Goal: Task Accomplishment & Management: Use online tool/utility

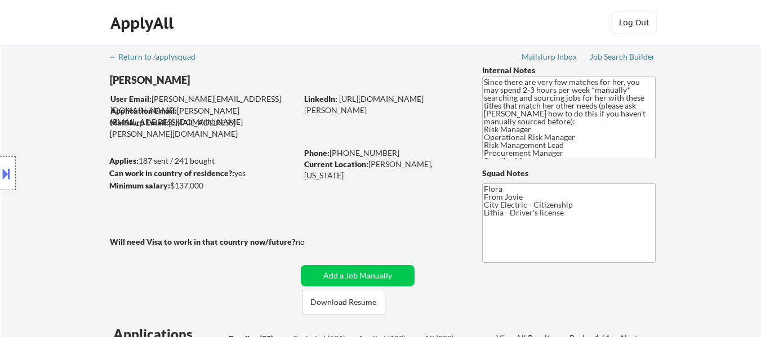
select select ""pending""
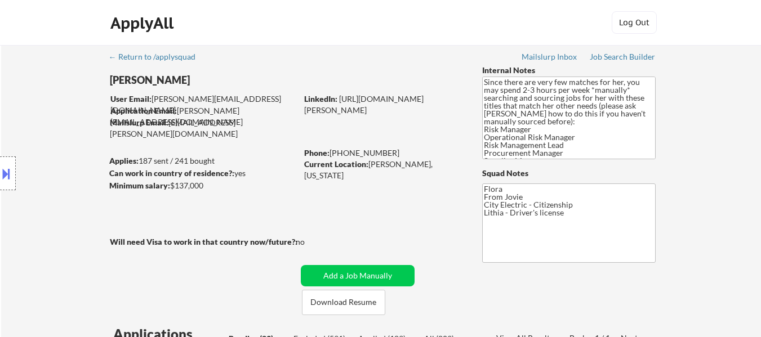
select select ""pending""
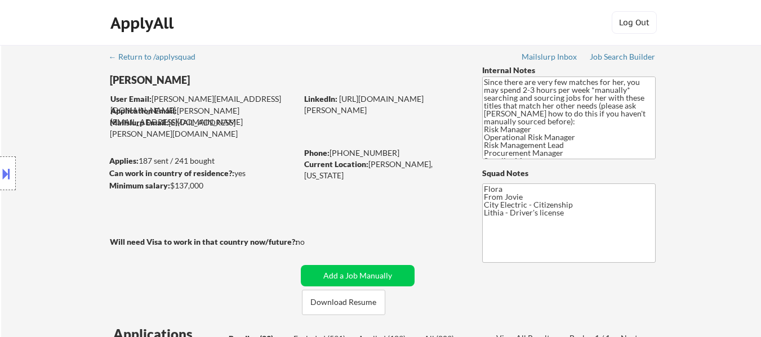
select select ""pending""
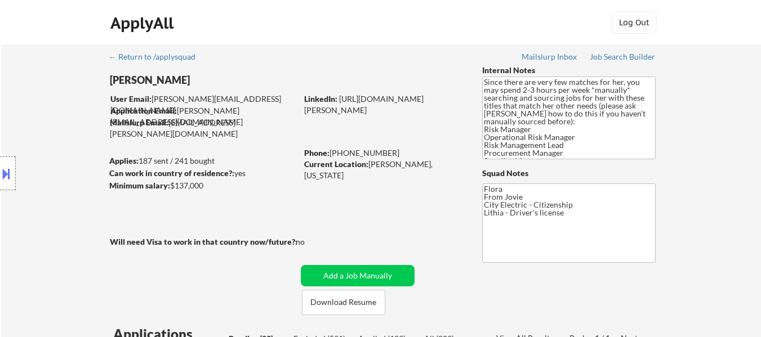
select select ""pending""
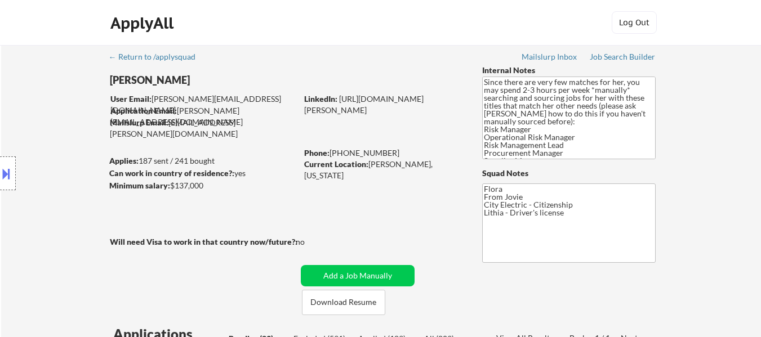
select select ""pending""
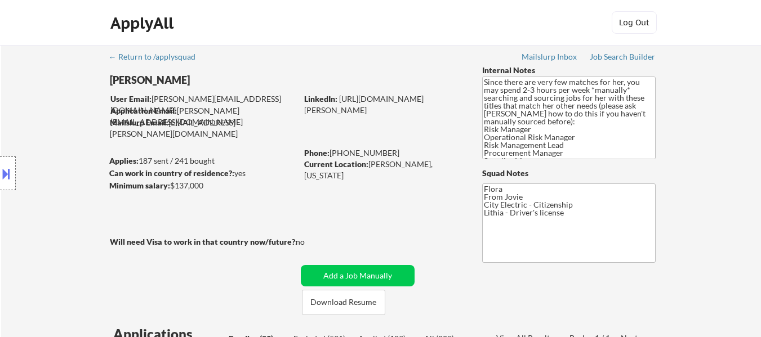
select select ""pending""
click at [11, 181] on button at bounding box center [6, 173] width 12 height 19
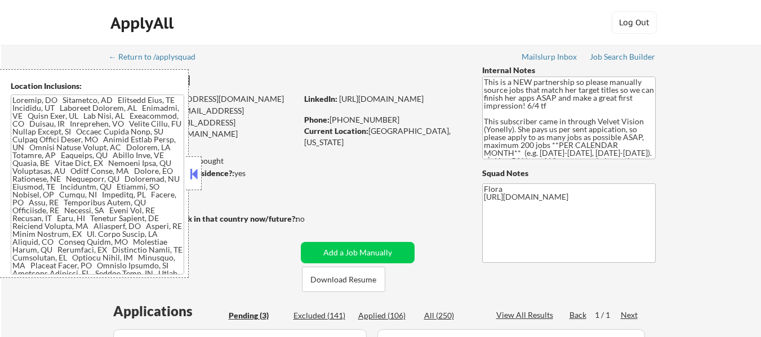
select select ""pending""
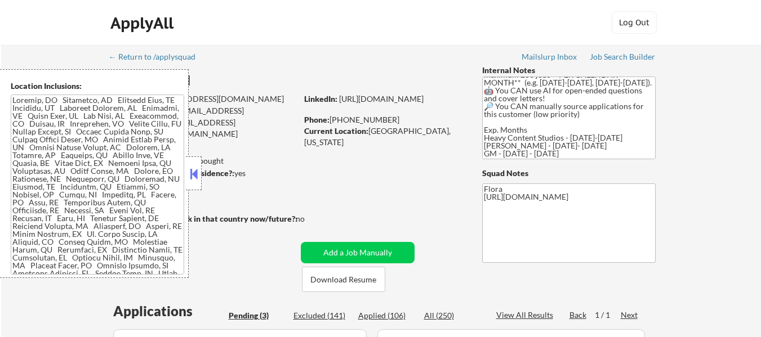
scroll to position [86, 0]
click at [193, 186] on div at bounding box center [194, 173] width 16 height 34
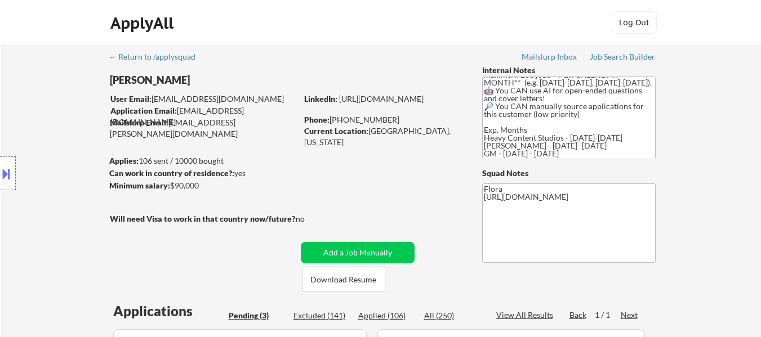
click at [7, 180] on button at bounding box center [6, 173] width 12 height 19
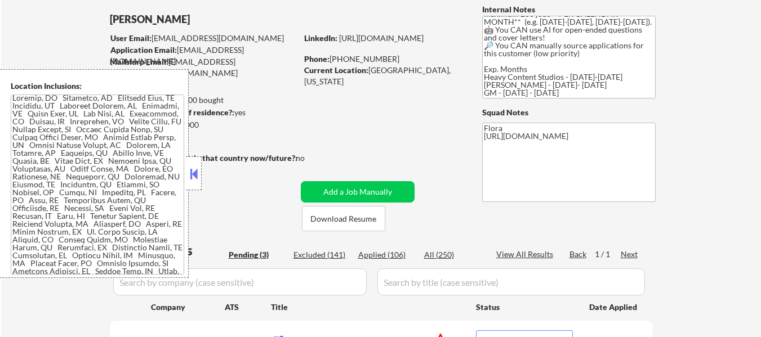
scroll to position [56, 0]
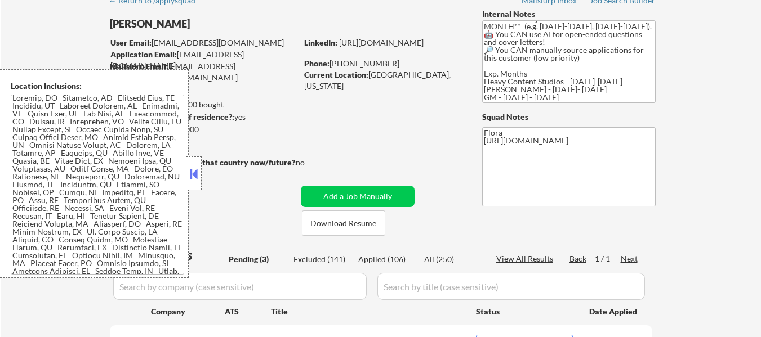
click at [194, 172] on button at bounding box center [193, 174] width 12 height 17
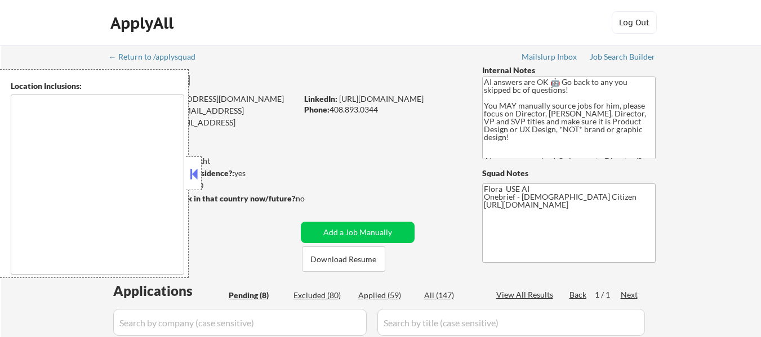
type textarea "[GEOGRAPHIC_DATA], [GEOGRAPHIC_DATA] [GEOGRAPHIC_DATA], [GEOGRAPHIC_DATA] [GEOG…"
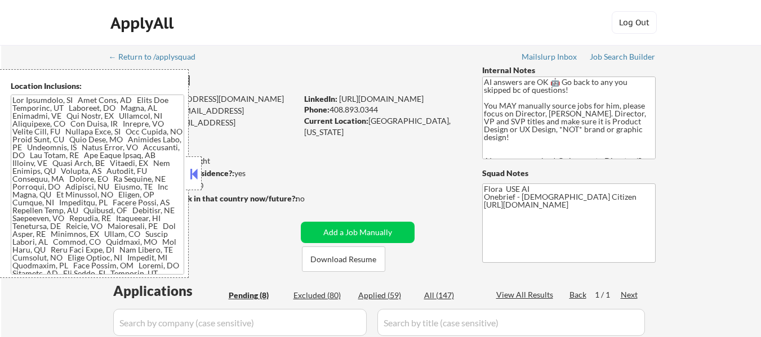
select select ""pending""
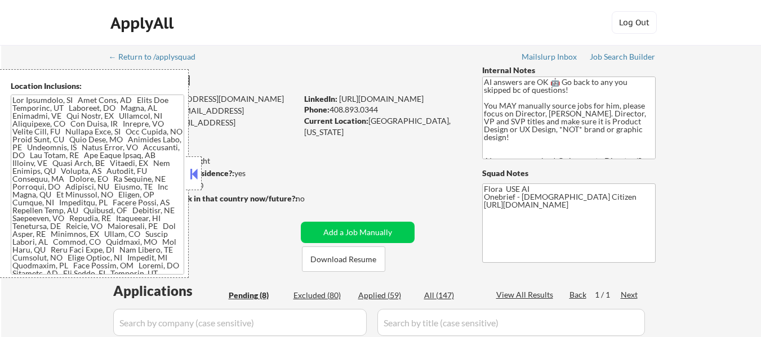
select select ""pending""
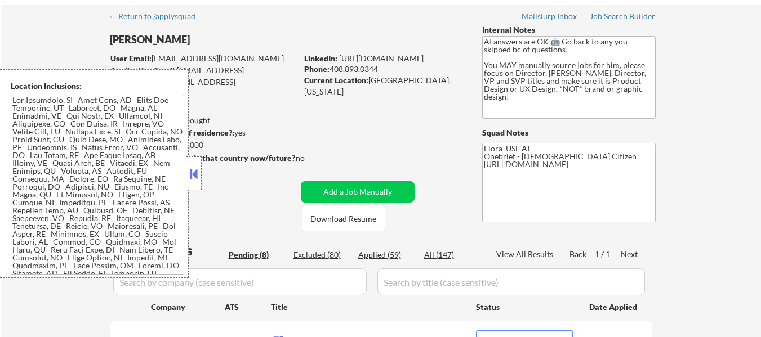
scroll to position [56, 0]
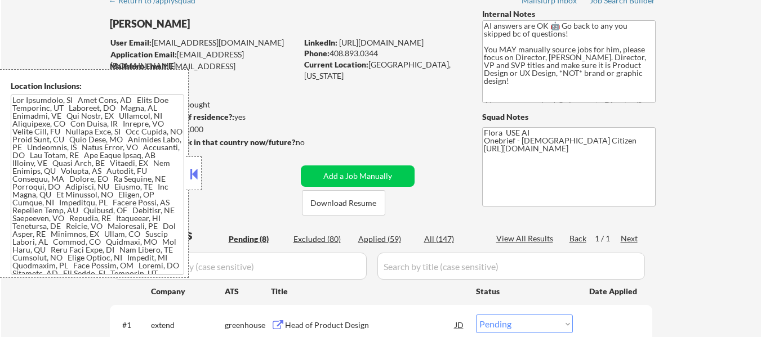
click at [190, 167] on button at bounding box center [193, 174] width 12 height 17
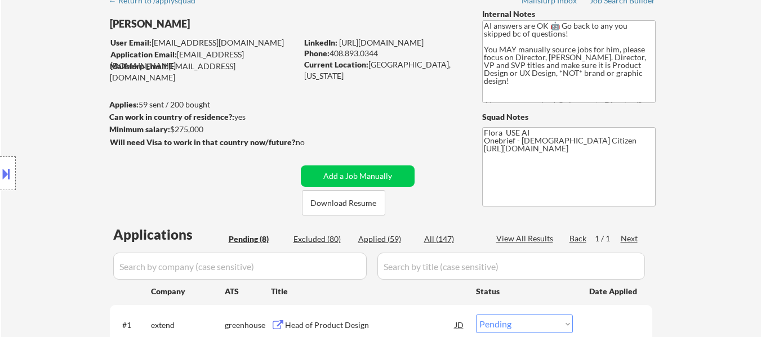
click at [9, 171] on button at bounding box center [6, 173] width 12 height 19
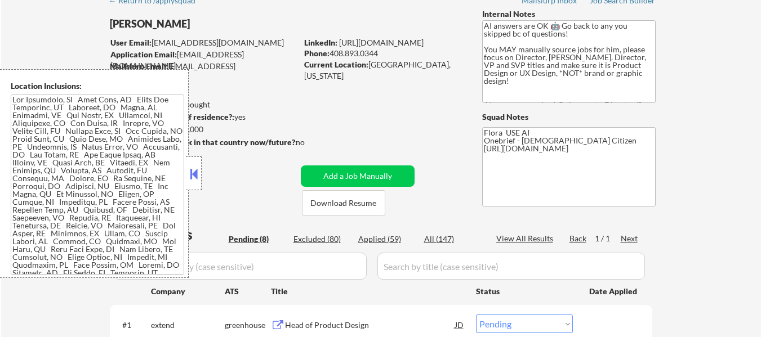
scroll to position [0, 0]
